Goal: Transaction & Acquisition: Purchase product/service

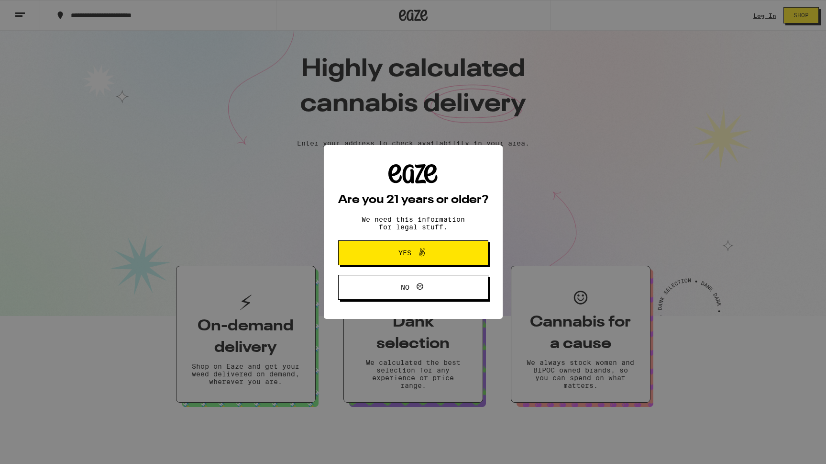
click at [434, 247] on span "Yes" at bounding box center [413, 252] width 73 height 12
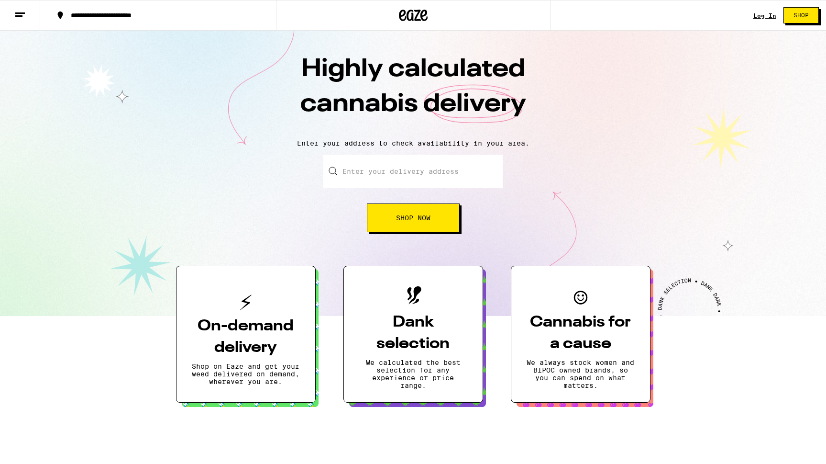
click at [414, 210] on button "Shop Now" at bounding box center [413, 217] width 93 height 29
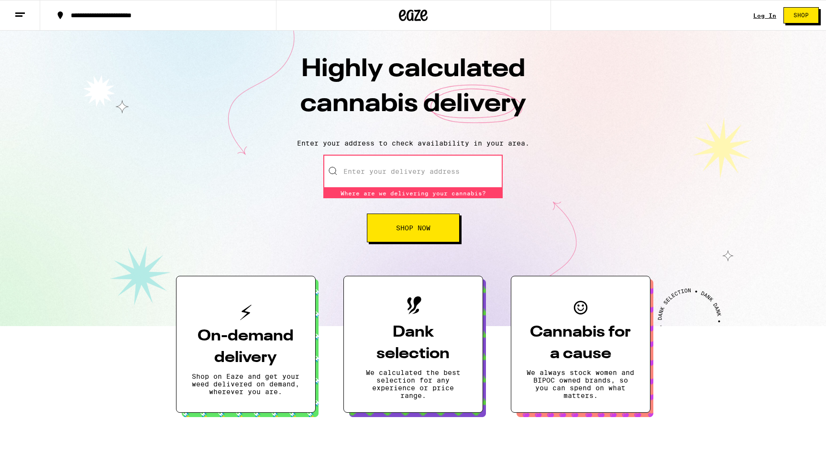
click at [765, 18] on link "Log In" at bounding box center [765, 15] width 23 height 6
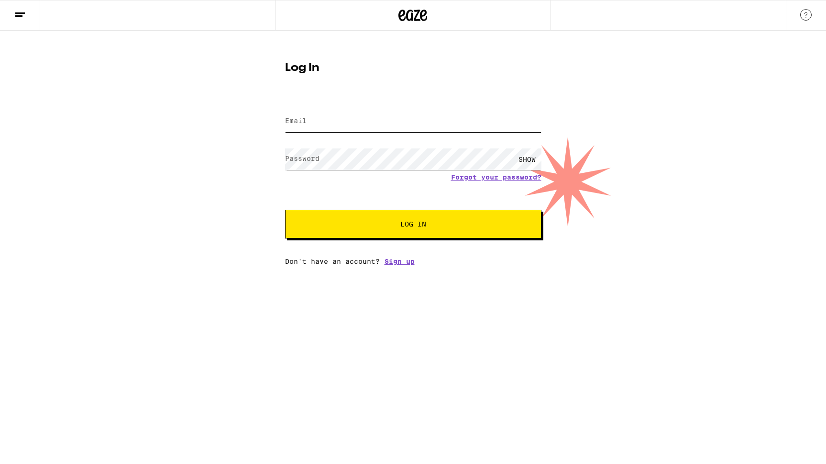
click at [354, 121] on input "Email" at bounding box center [413, 122] width 256 height 22
type input "diegosanchez76@gmail.com"
click at [285, 210] on button "Log In" at bounding box center [413, 224] width 256 height 29
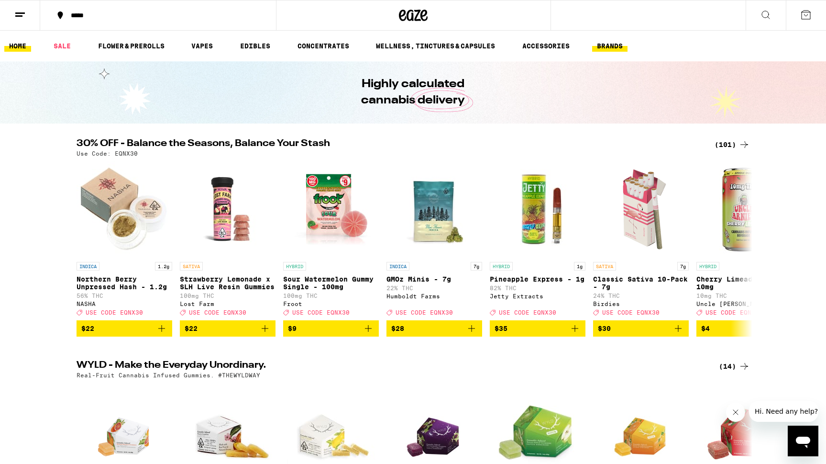
click at [606, 46] on link "BRANDS" at bounding box center [609, 45] width 35 height 11
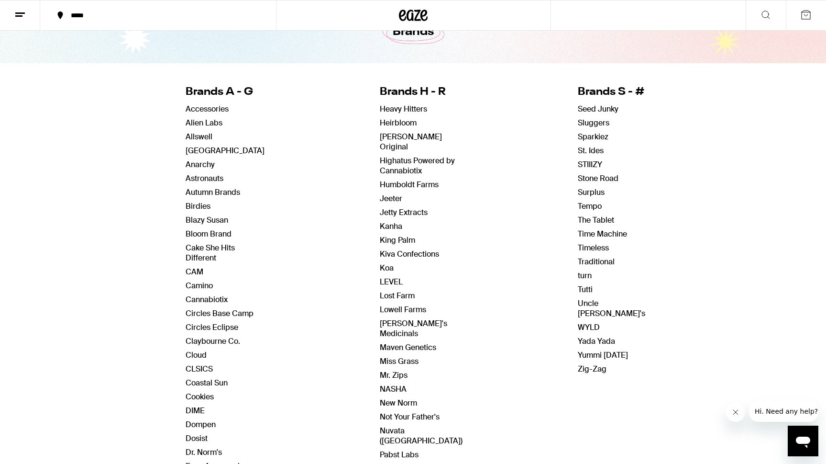
scroll to position [58, 0]
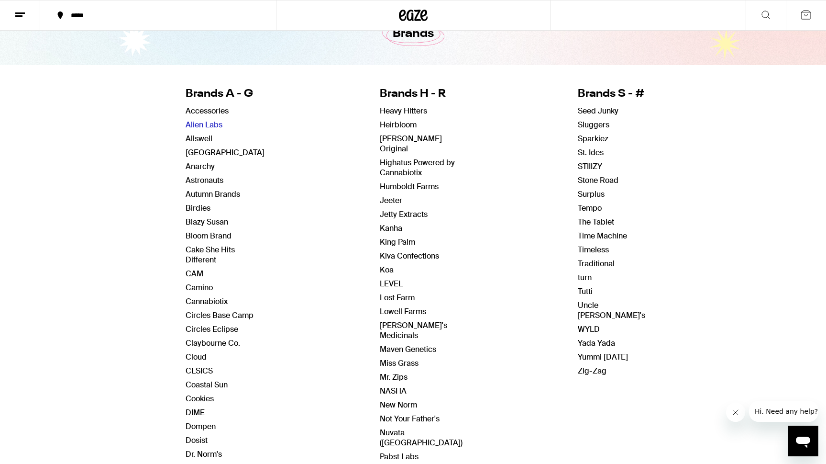
click at [209, 122] on link "Alien Labs" at bounding box center [204, 125] width 37 height 10
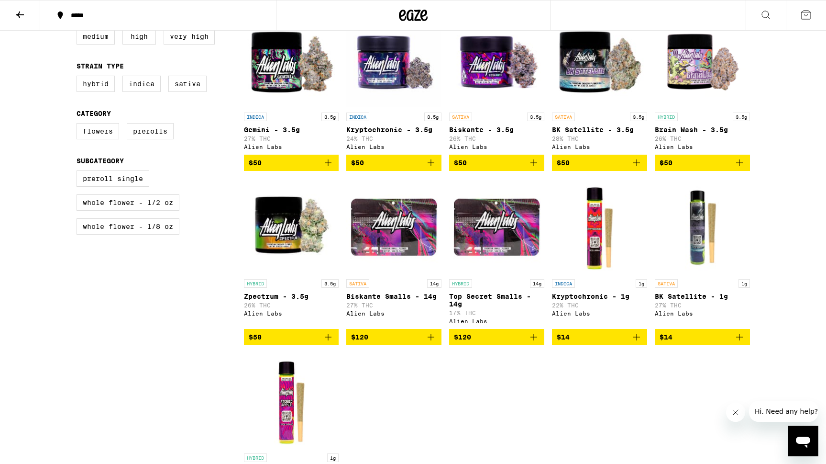
scroll to position [288, 0]
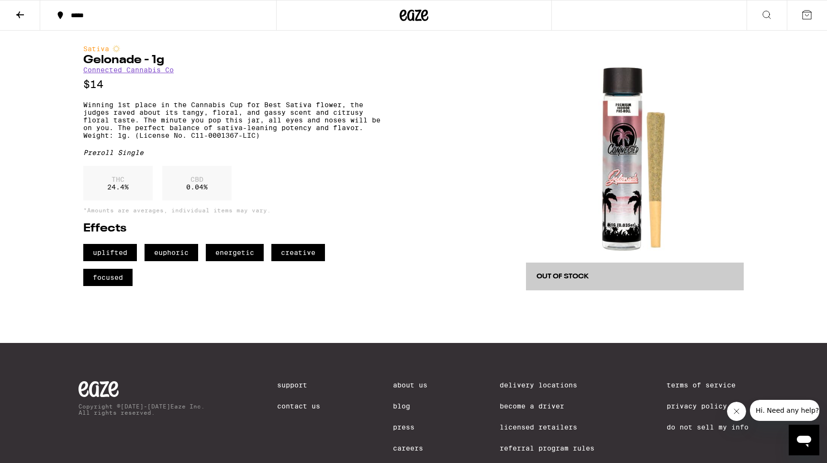
click at [150, 71] on link "Connected Cannabis Co" at bounding box center [128, 70] width 90 height 8
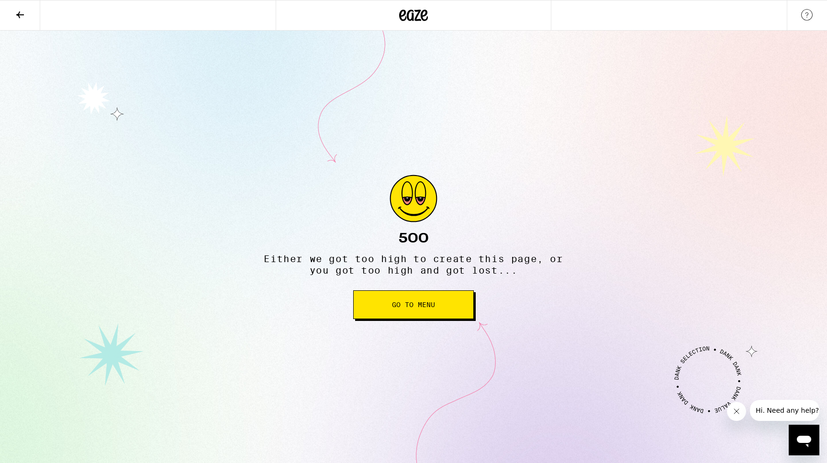
click at [404, 314] on button "Go to Menu" at bounding box center [413, 304] width 121 height 29
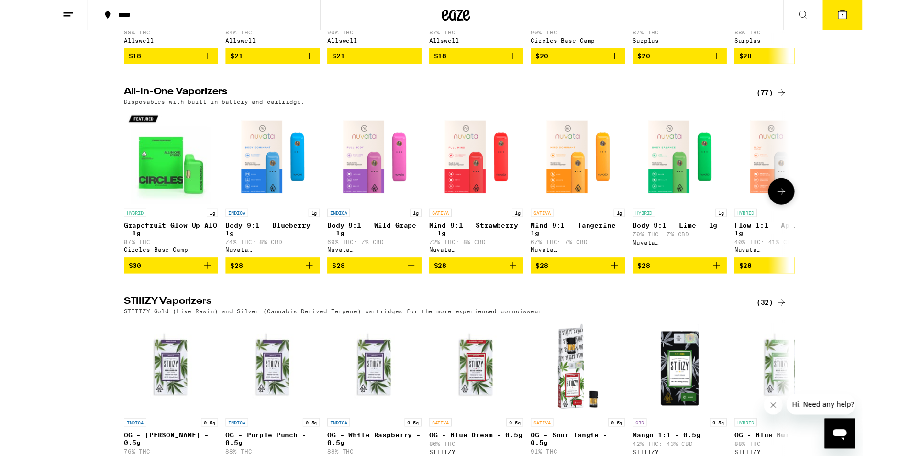
scroll to position [1561, 0]
